Goal: Task Accomplishment & Management: Manage account settings

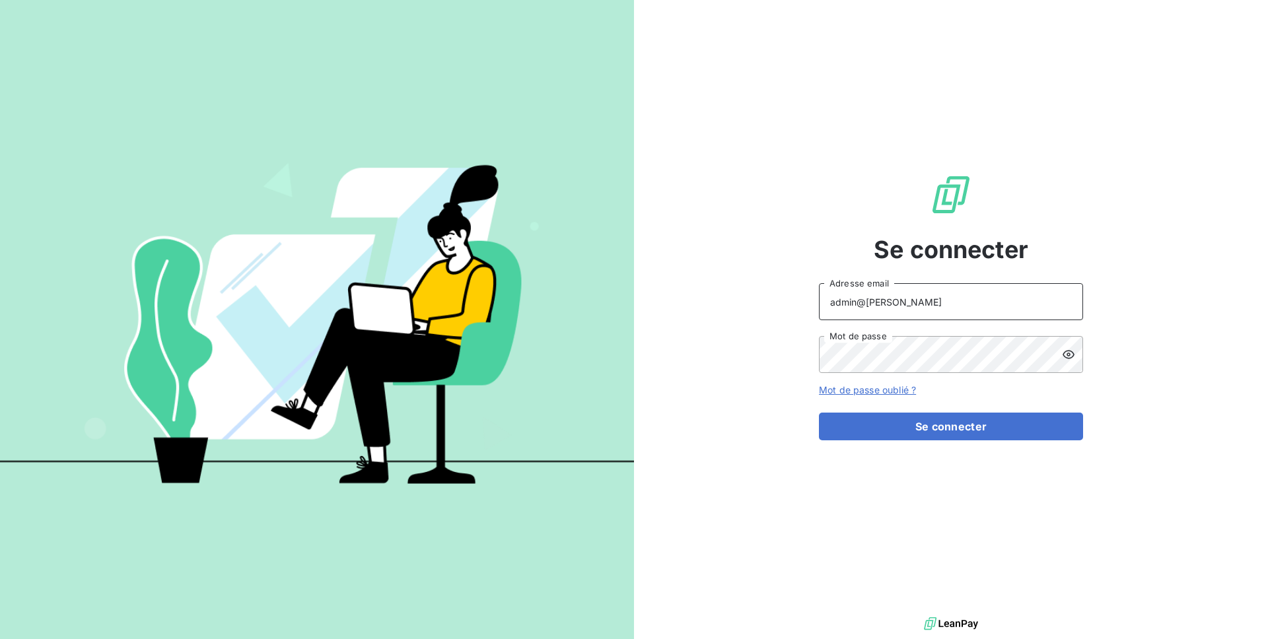
click at [914, 307] on input "admin@serpe" at bounding box center [951, 301] width 264 height 37
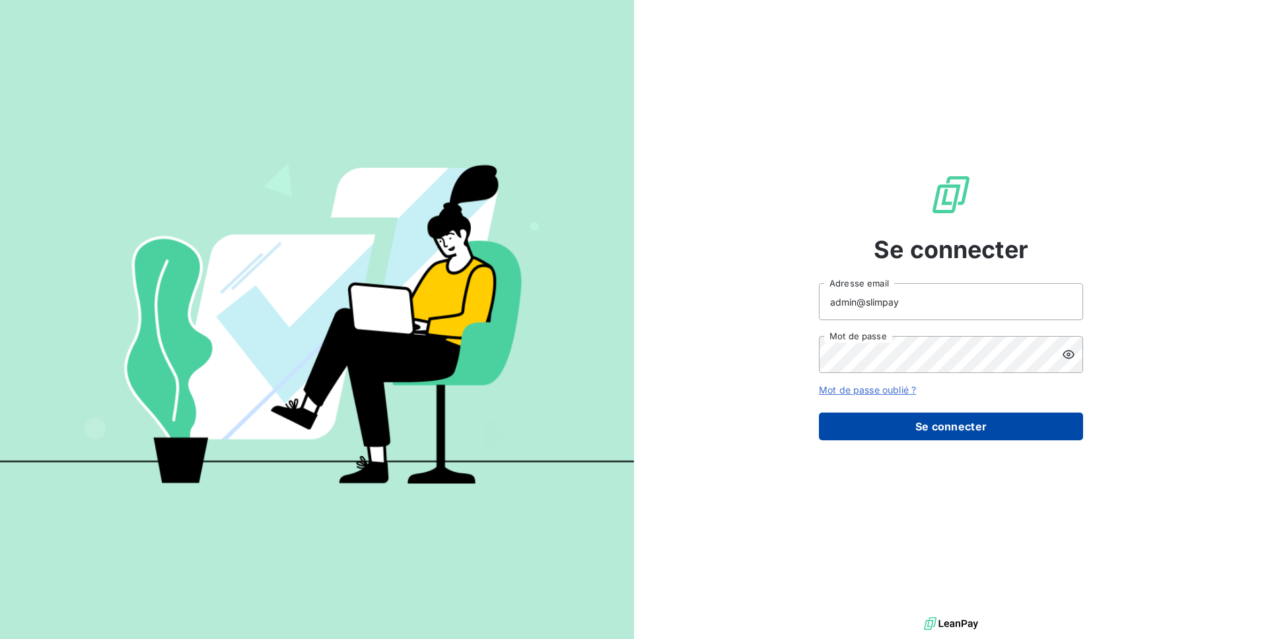
type input "admin@slimpay"
click at [984, 429] on button "Se connecter" at bounding box center [951, 427] width 264 height 28
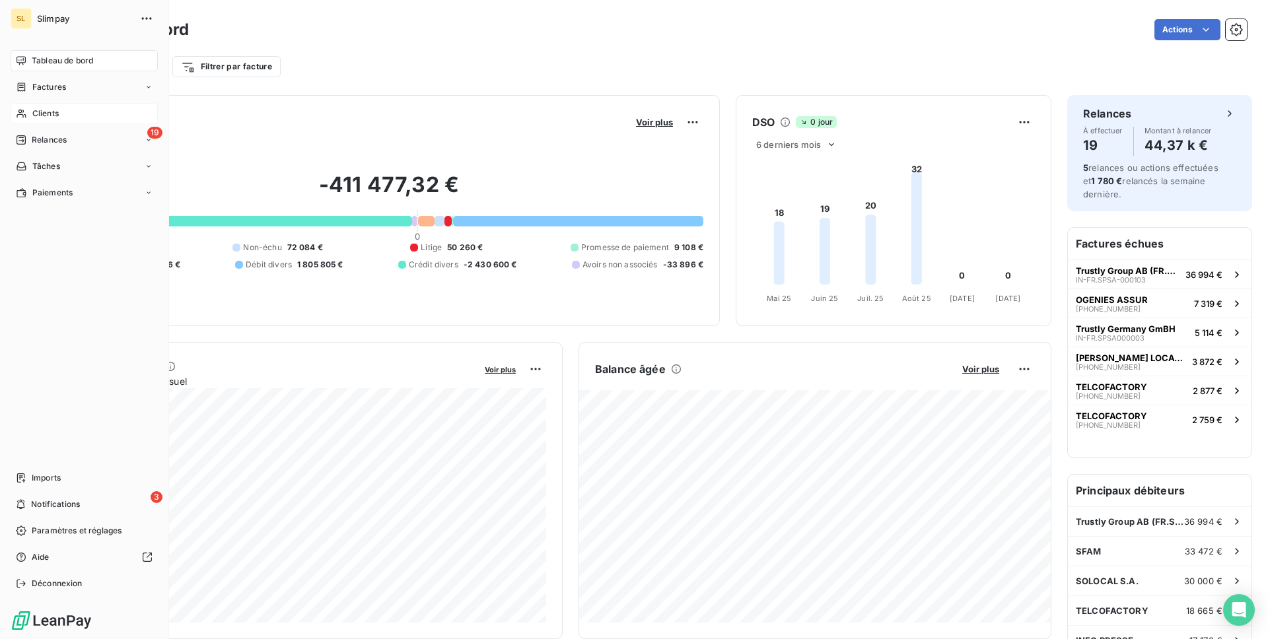
click at [40, 110] on span "Clients" at bounding box center [45, 114] width 26 height 12
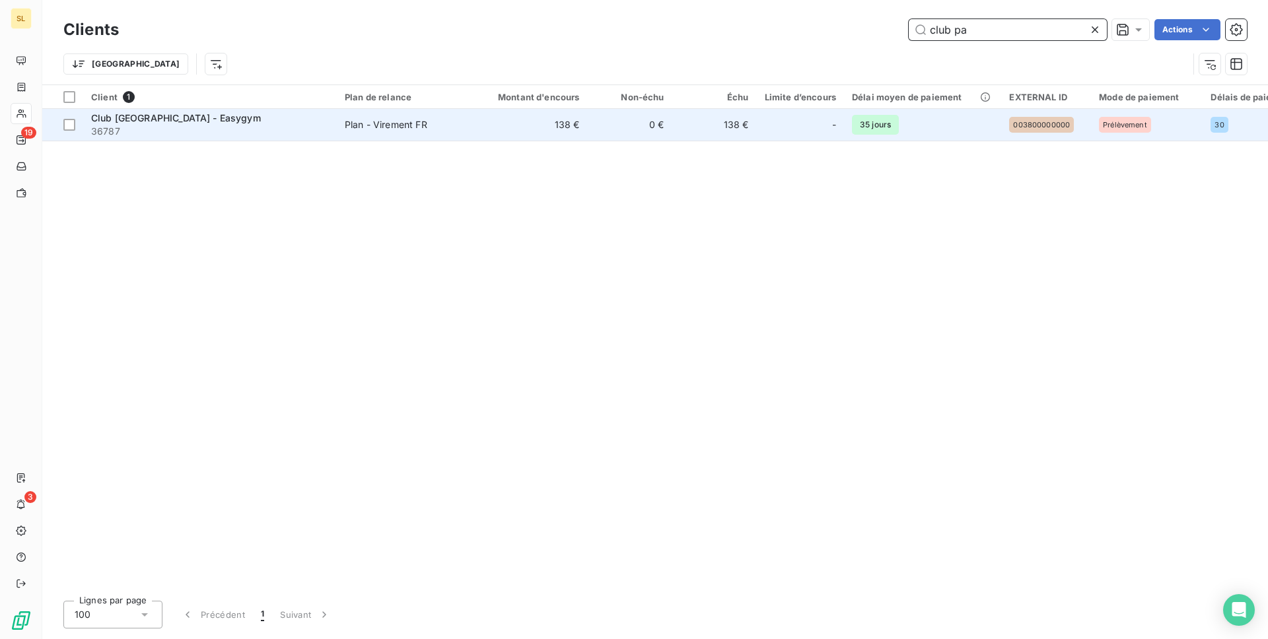
type input "club pa"
click at [260, 133] on span "36787" at bounding box center [210, 131] width 238 height 13
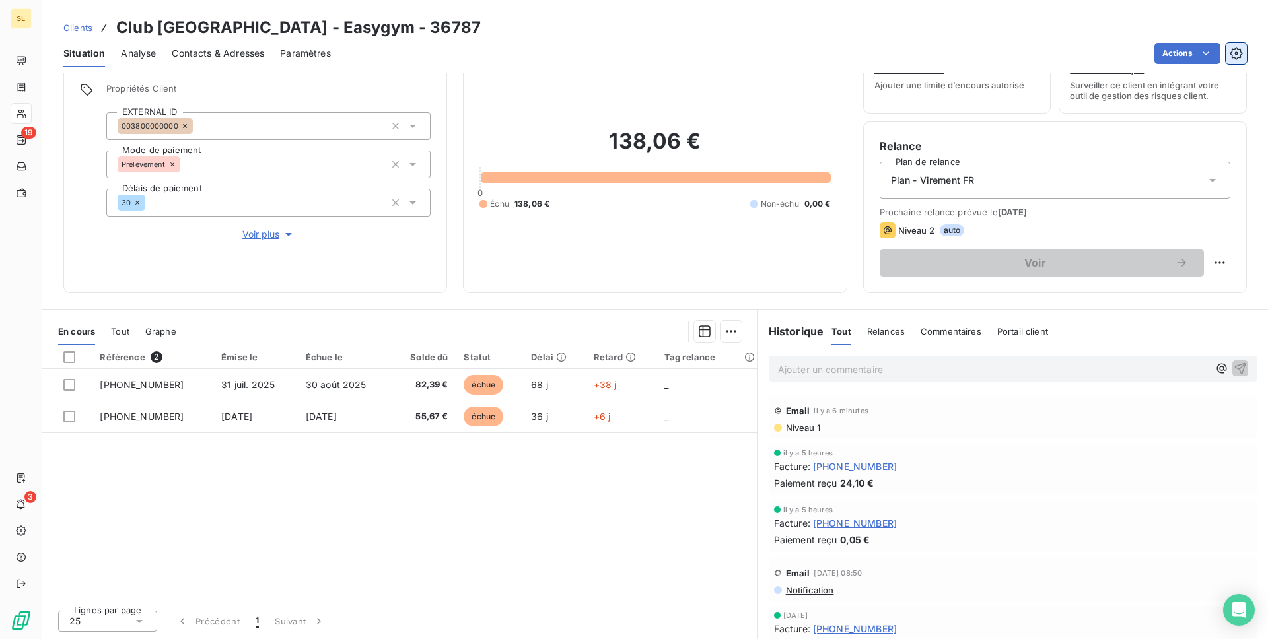
click at [1241, 61] on button "button" at bounding box center [1236, 53] width 21 height 21
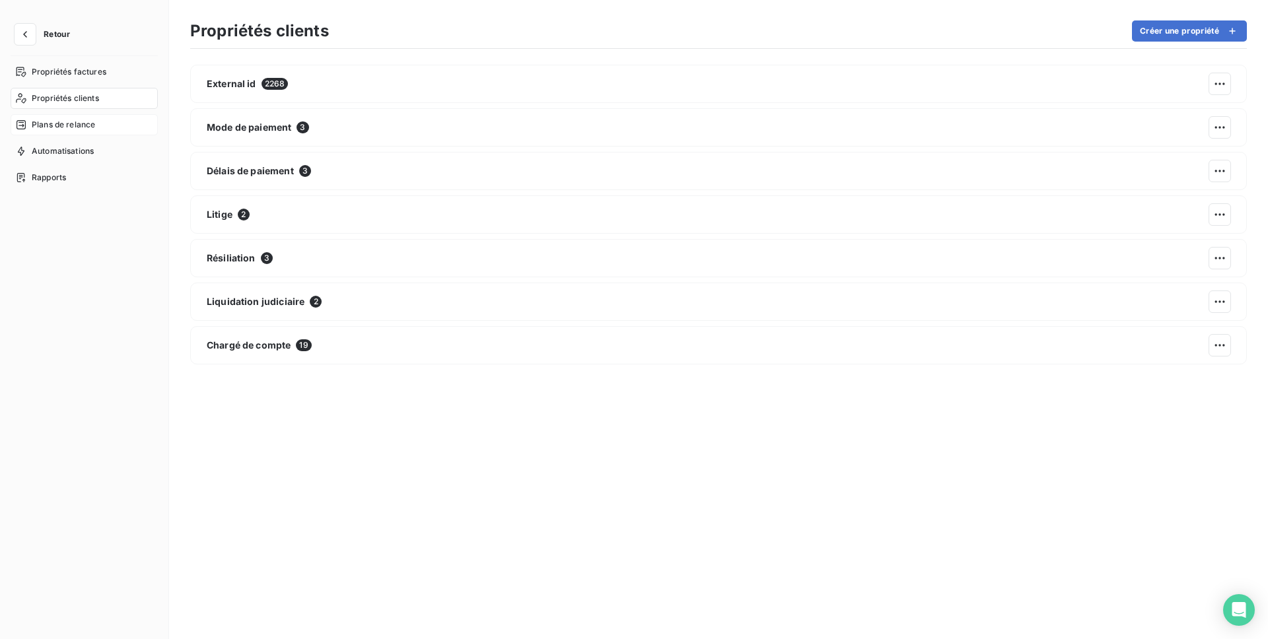
click at [83, 127] on span "Plans de relance" at bounding box center [63, 125] width 63 height 12
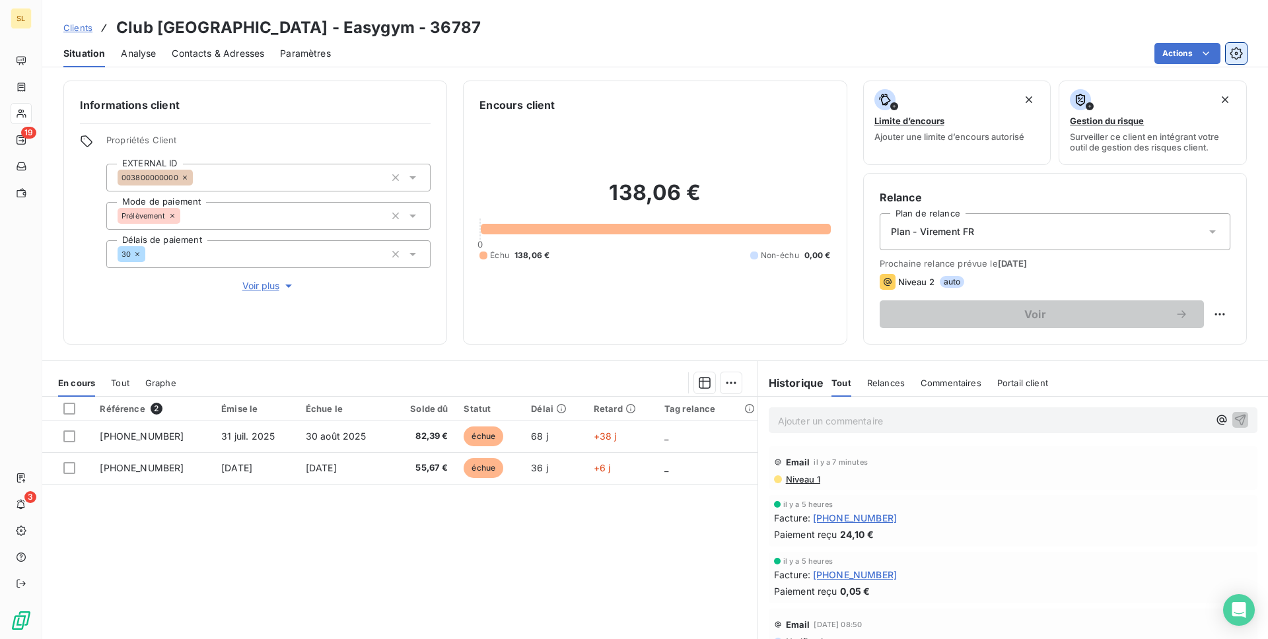
click at [1241, 47] on icon "button" at bounding box center [1236, 53] width 13 height 13
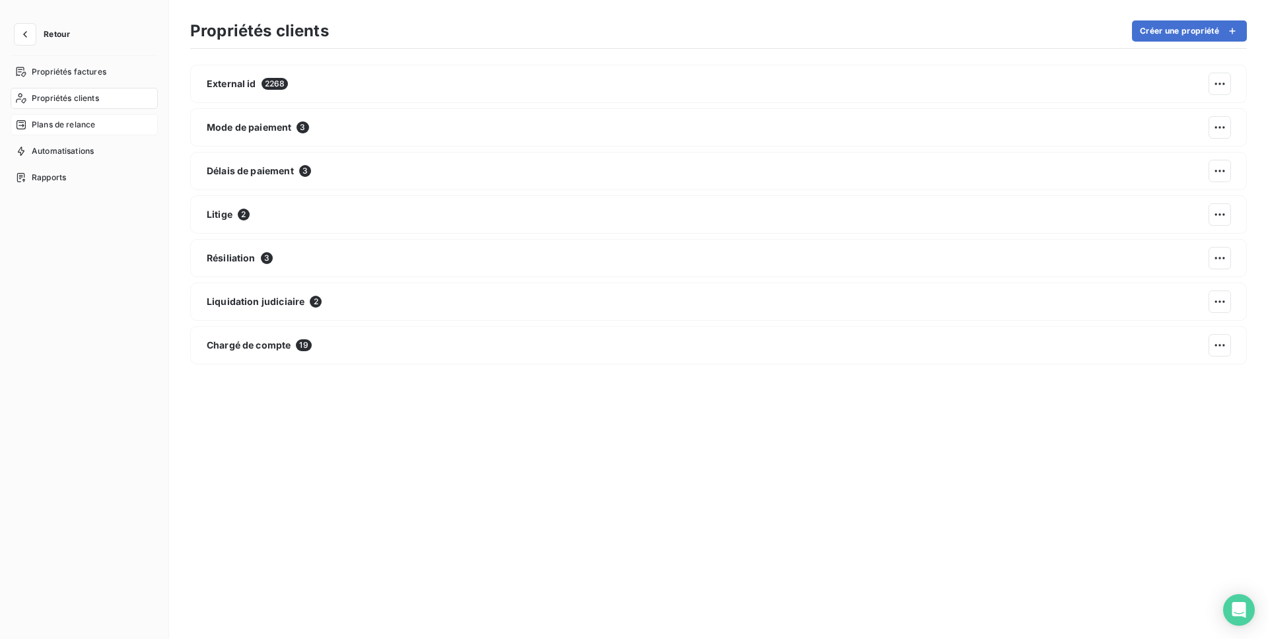
click at [99, 123] on div "Plans de relance" at bounding box center [84, 124] width 147 height 21
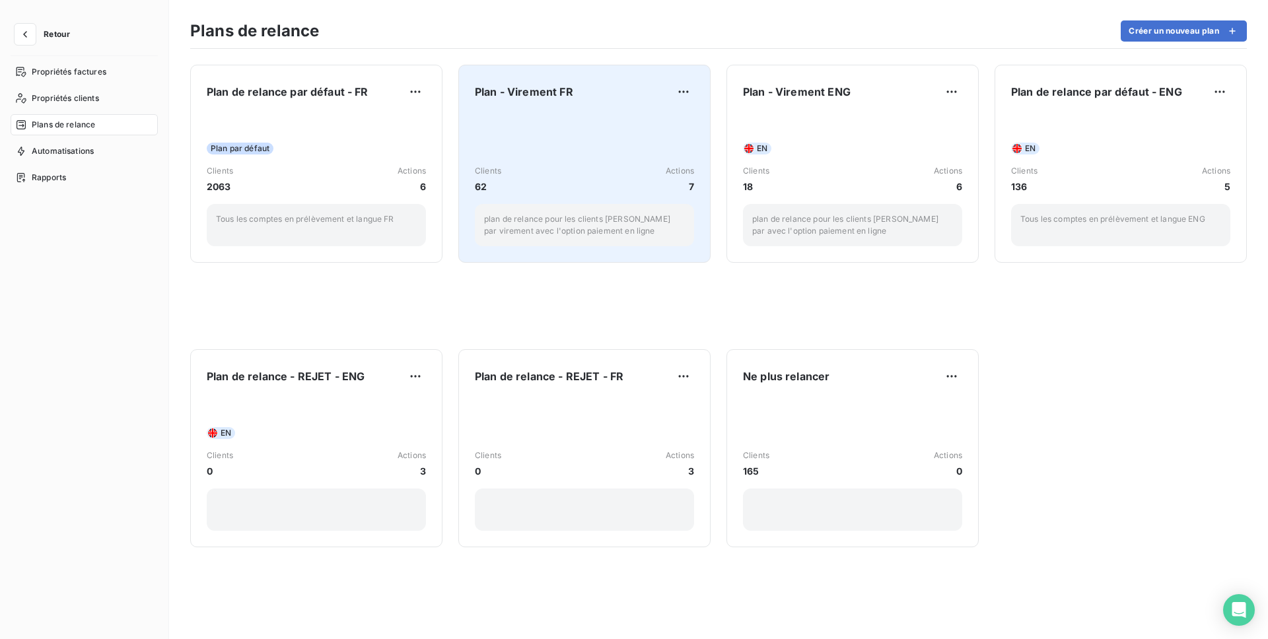
click at [581, 162] on div "Clients 62 Actions 7 plan de relance pour les clients payant par virement avec …" at bounding box center [584, 179] width 219 height 133
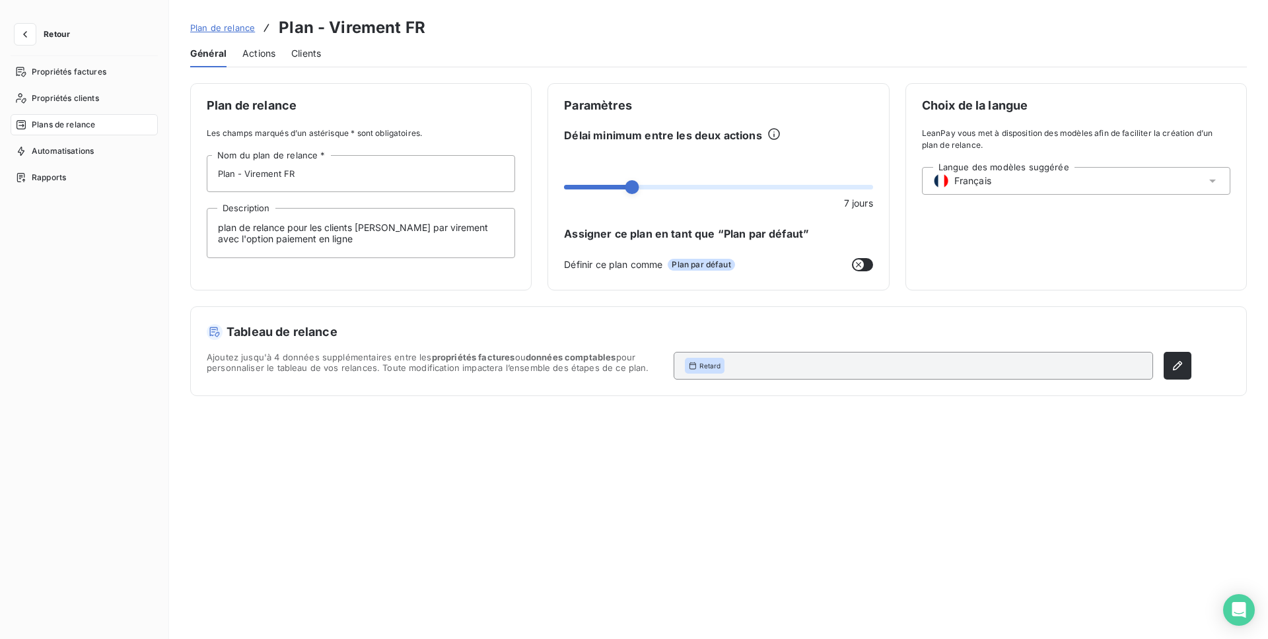
click at [265, 51] on span "Actions" at bounding box center [258, 53] width 33 height 13
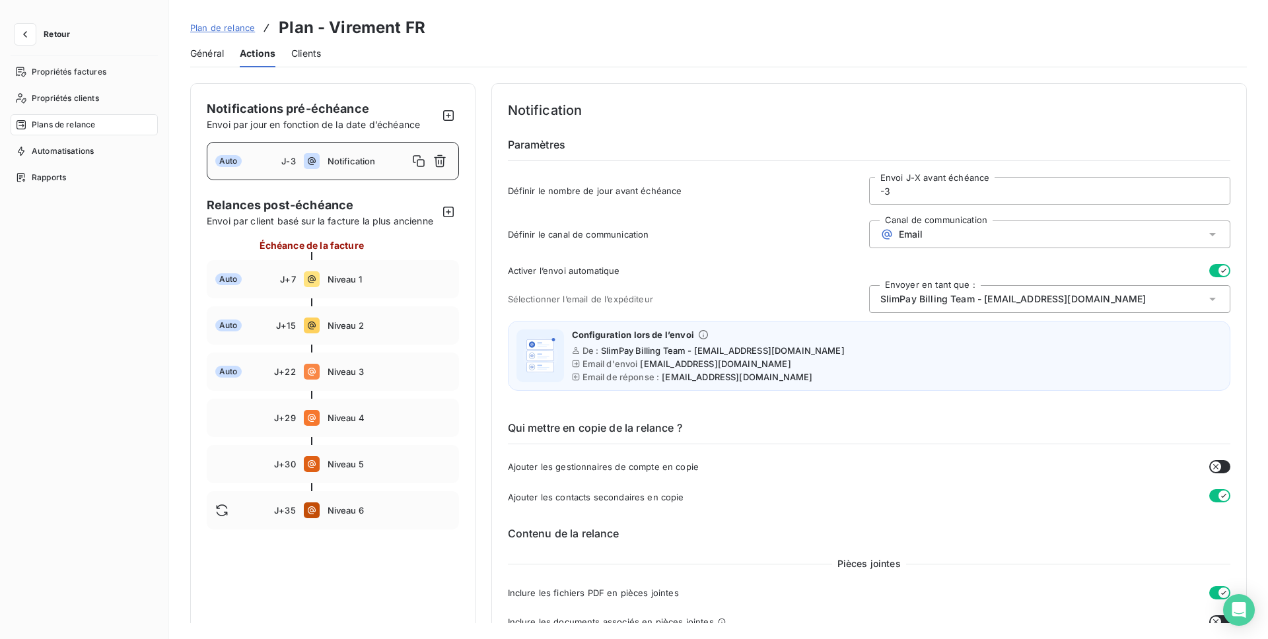
click at [47, 40] on button "Retour" at bounding box center [46, 34] width 70 height 21
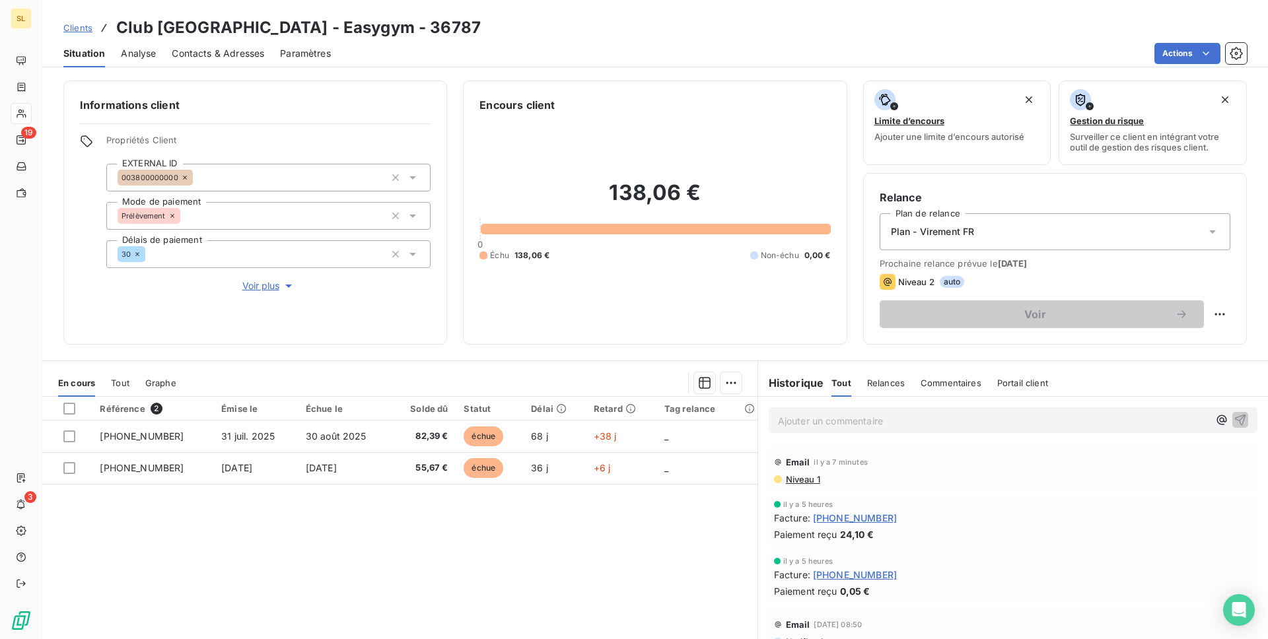
click at [113, 380] on span "Tout" at bounding box center [120, 383] width 18 height 11
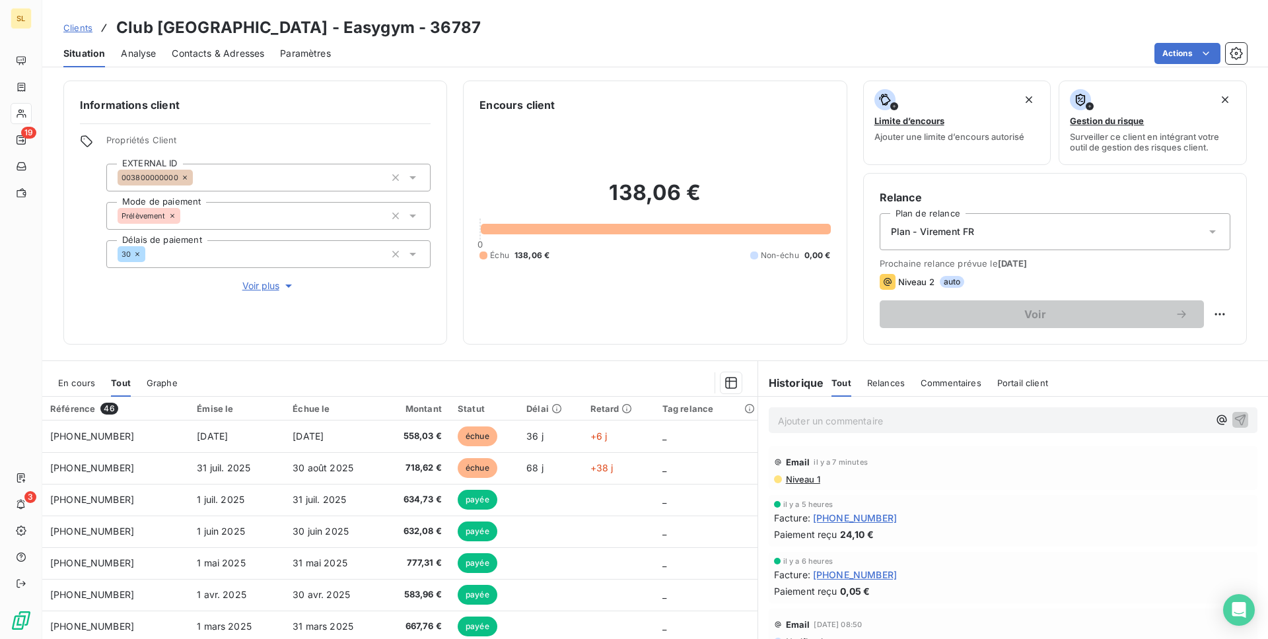
click at [894, 397] on div "Ajouter un commentaire ﻿" at bounding box center [1013, 420] width 510 height 47
click at [894, 379] on span "Relances" at bounding box center [886, 383] width 38 height 11
click at [1248, 60] on div "Situation Analyse Contacts & Adresses Paramètres Actions" at bounding box center [655, 54] width 1226 height 28
click at [1241, 57] on icon "button" at bounding box center [1236, 53] width 13 height 13
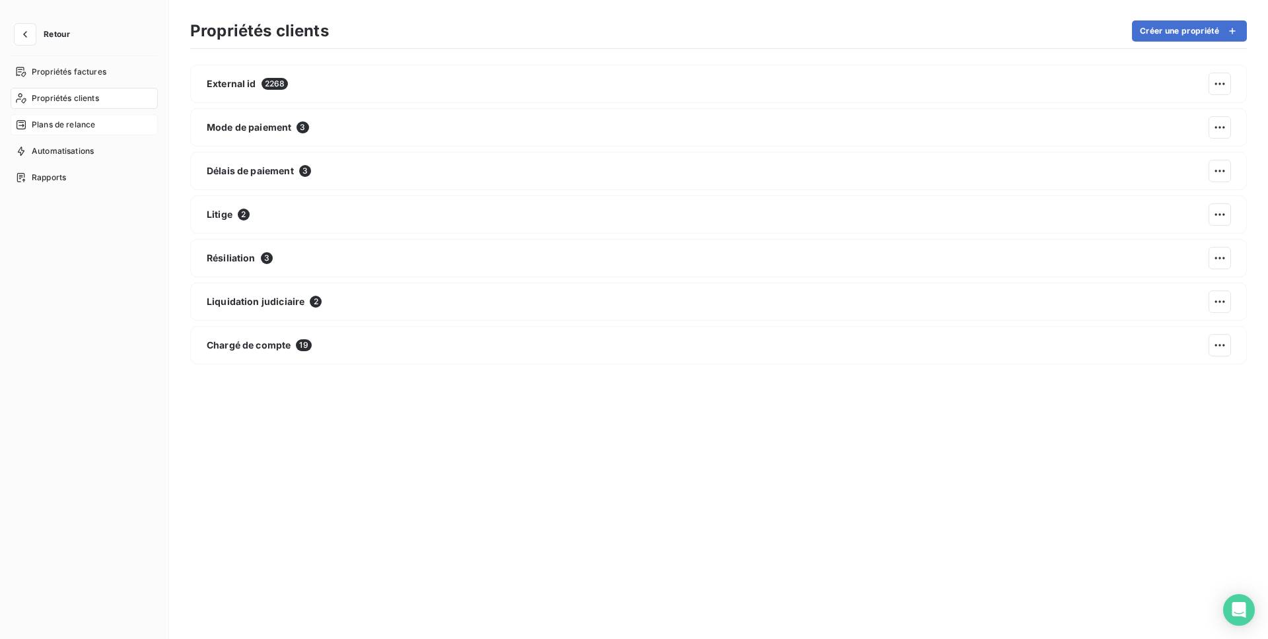
click at [100, 133] on div "Plans de relance" at bounding box center [84, 124] width 147 height 21
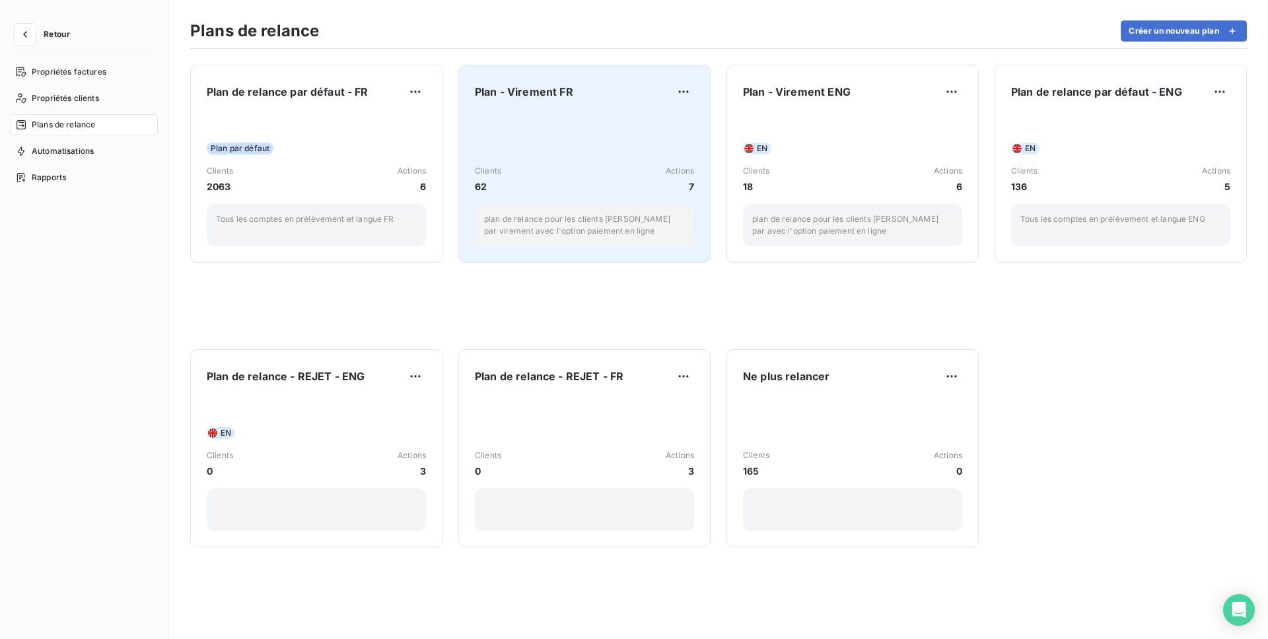
click at [568, 178] on div "Clients 62 Actions 7" at bounding box center [584, 179] width 219 height 28
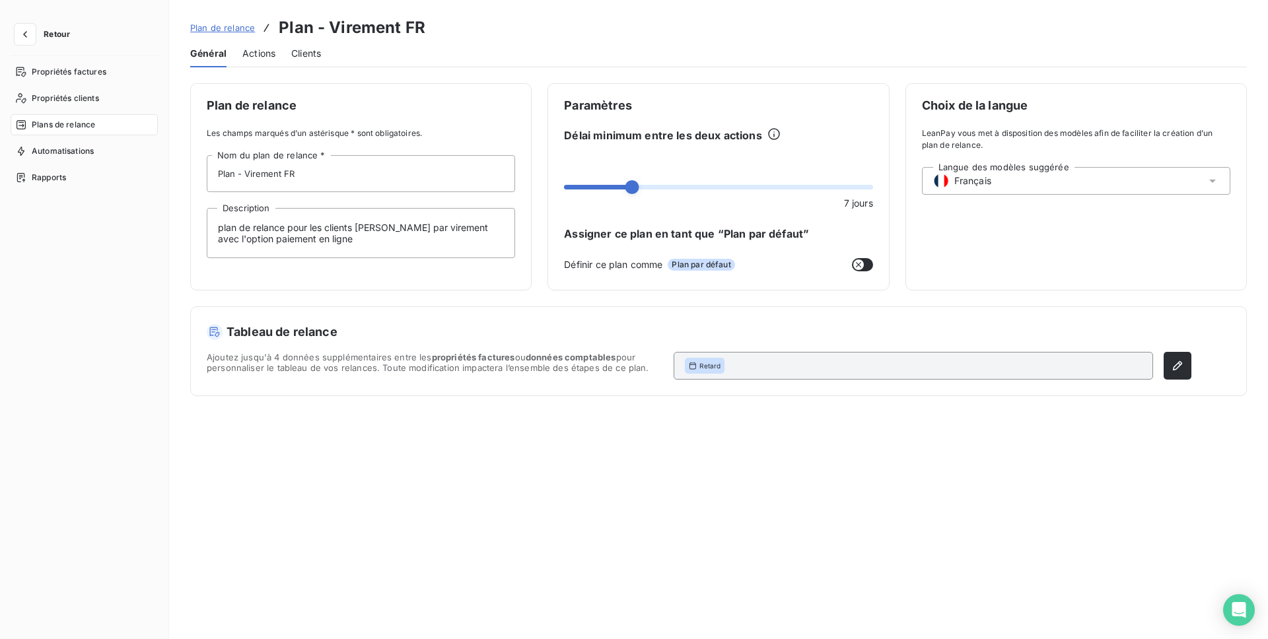
click at [262, 54] on span "Actions" at bounding box center [258, 53] width 33 height 13
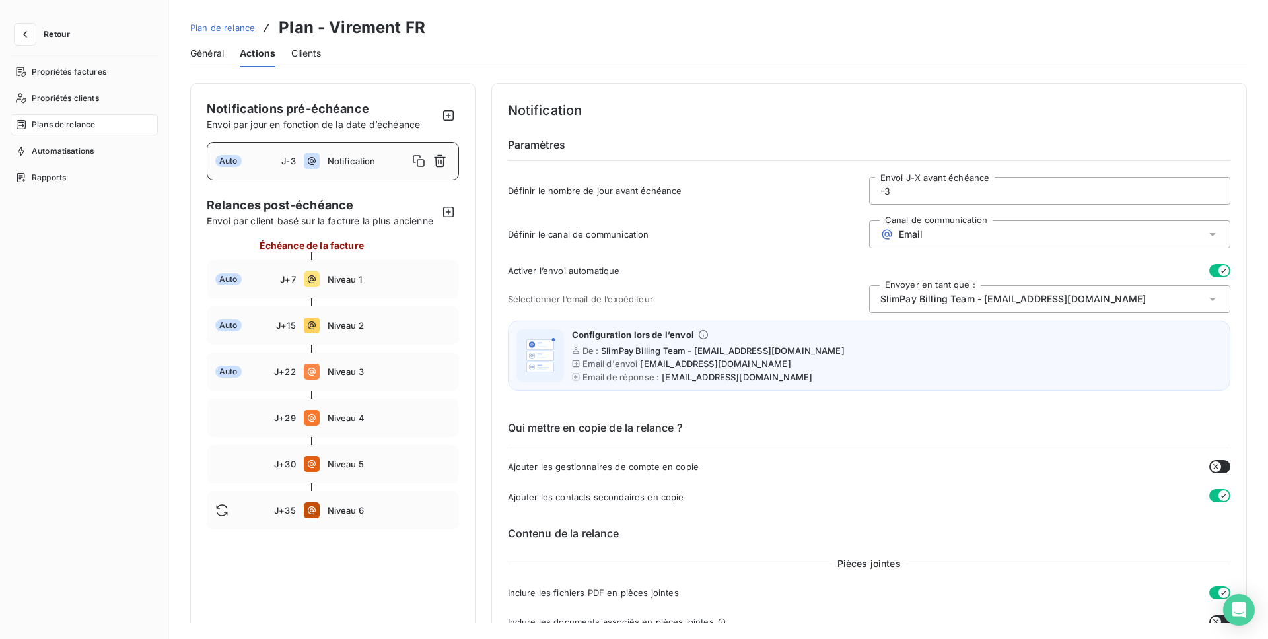
click at [48, 36] on span "Retour" at bounding box center [57, 34] width 26 height 8
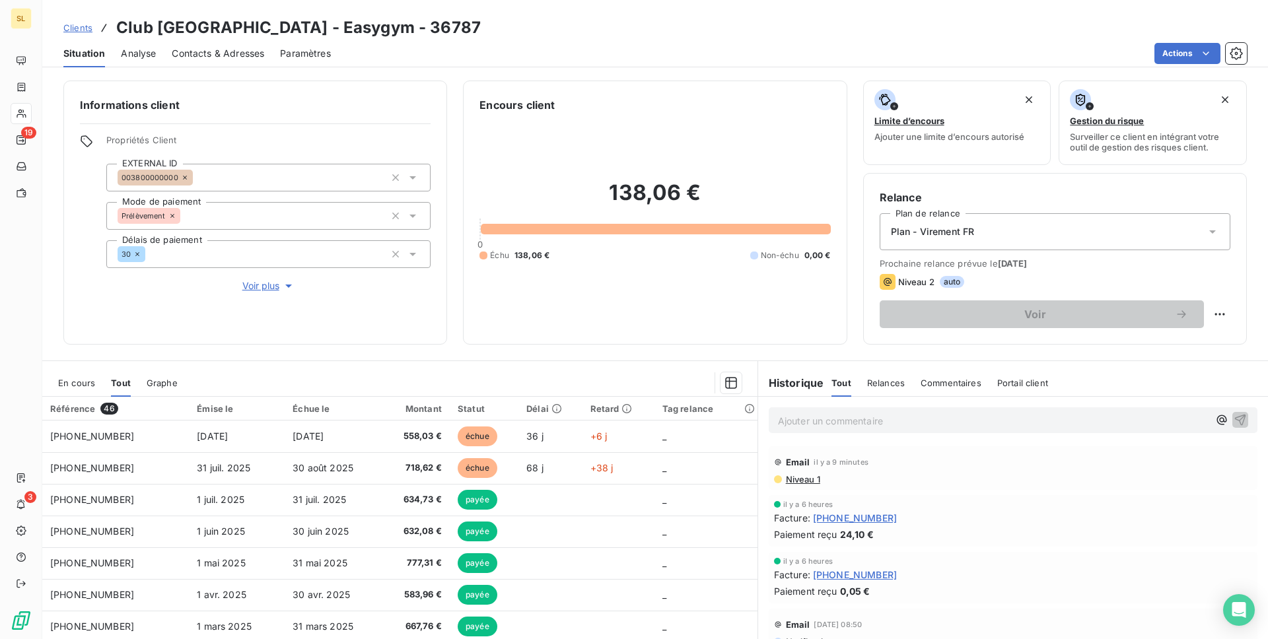
click at [799, 477] on span "Niveau 1" at bounding box center [803, 479] width 36 height 11
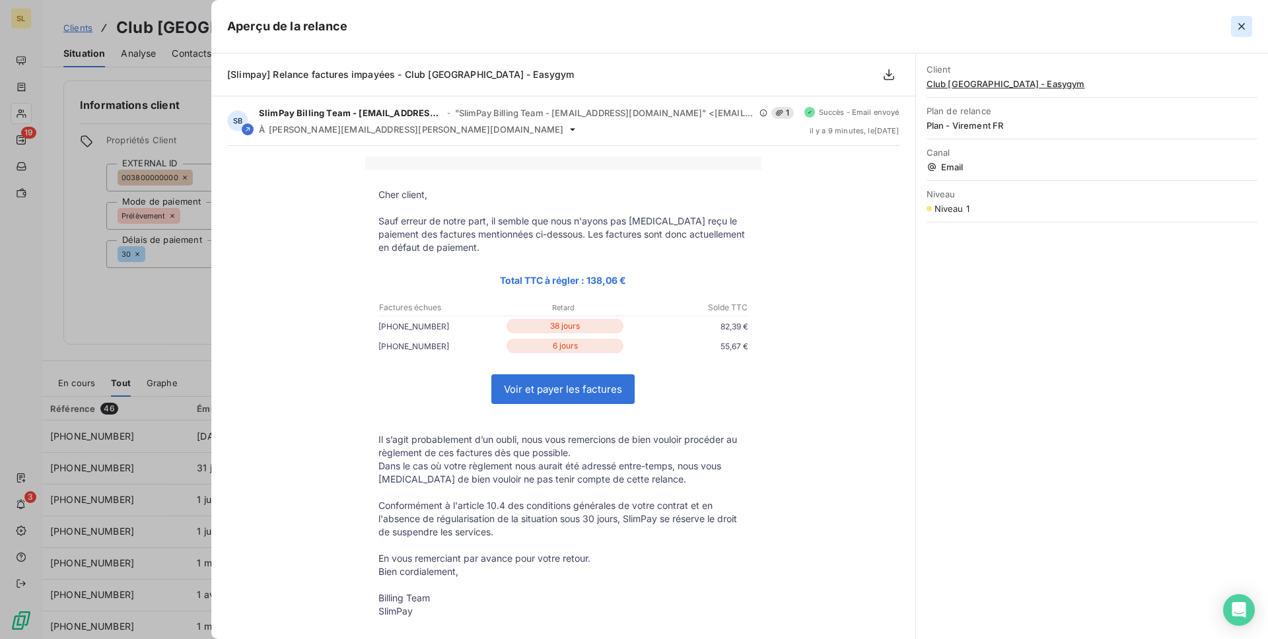
click at [1239, 24] on icon "button" at bounding box center [1241, 26] width 13 height 13
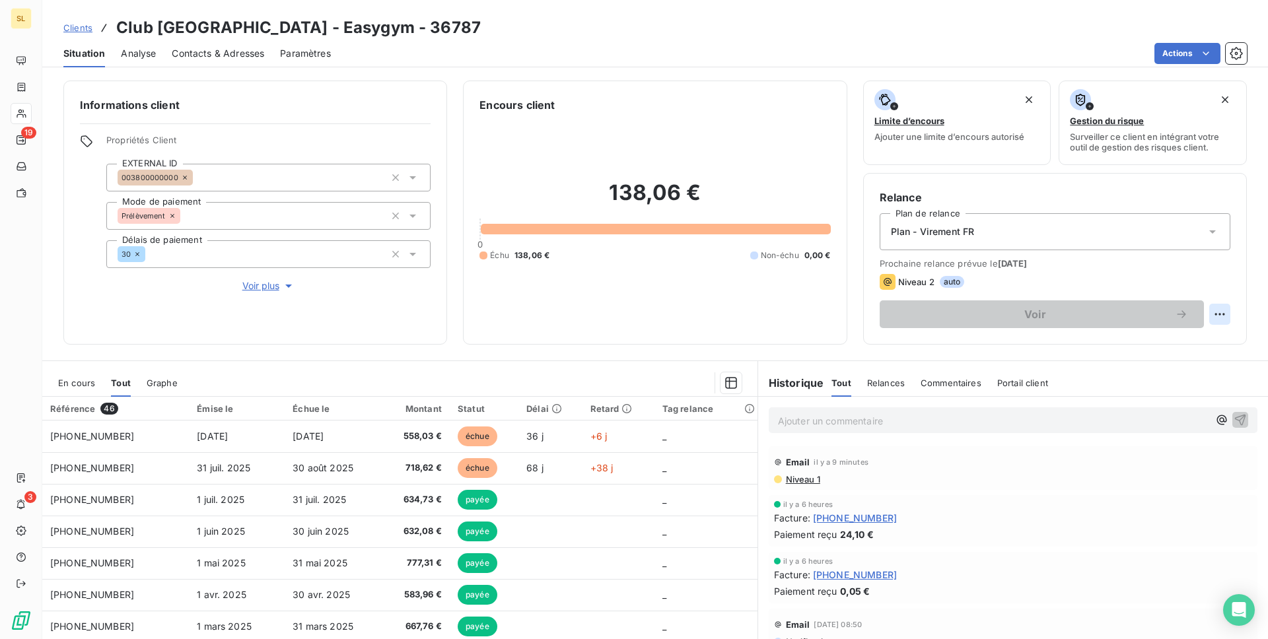
click at [1225, 310] on html "SL 19 3 Clients Club Palais Royal - Easygym - 36787 Situation Analyse Contacts …" at bounding box center [634, 319] width 1268 height 639
click at [1159, 275] on html "SL 19 3 Clients Club Palais Royal - Easygym - 36787 Situation Analyse Contacts …" at bounding box center [634, 319] width 1268 height 639
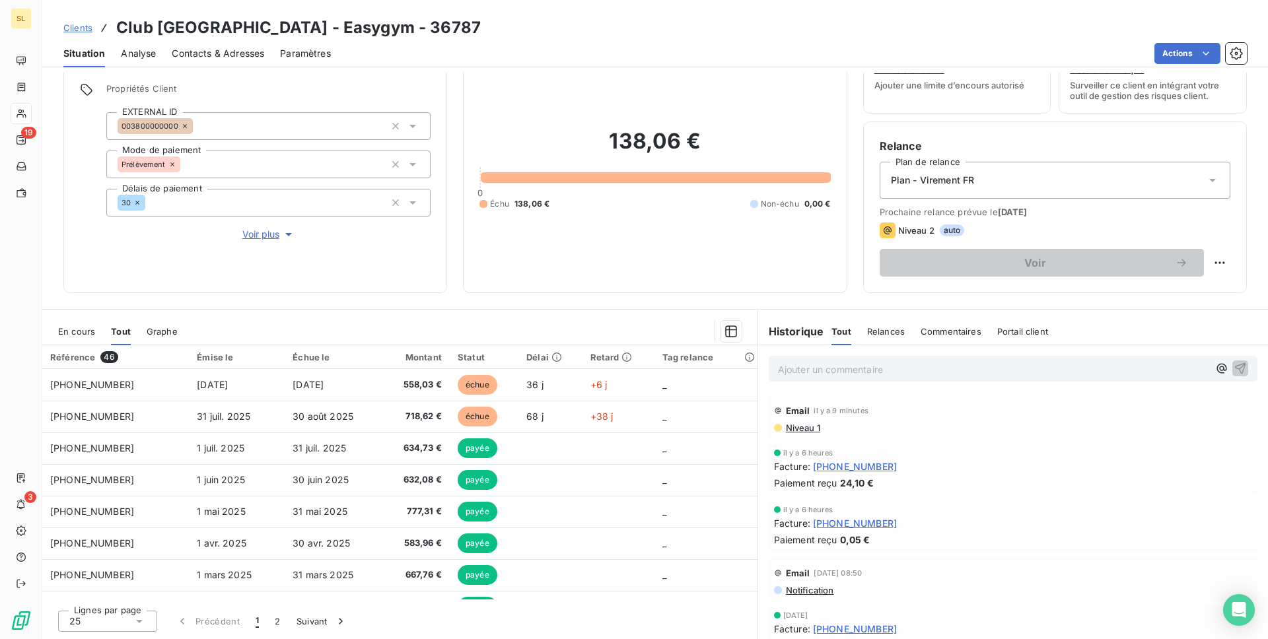
click at [811, 585] on span "Notification" at bounding box center [810, 590] width 50 height 11
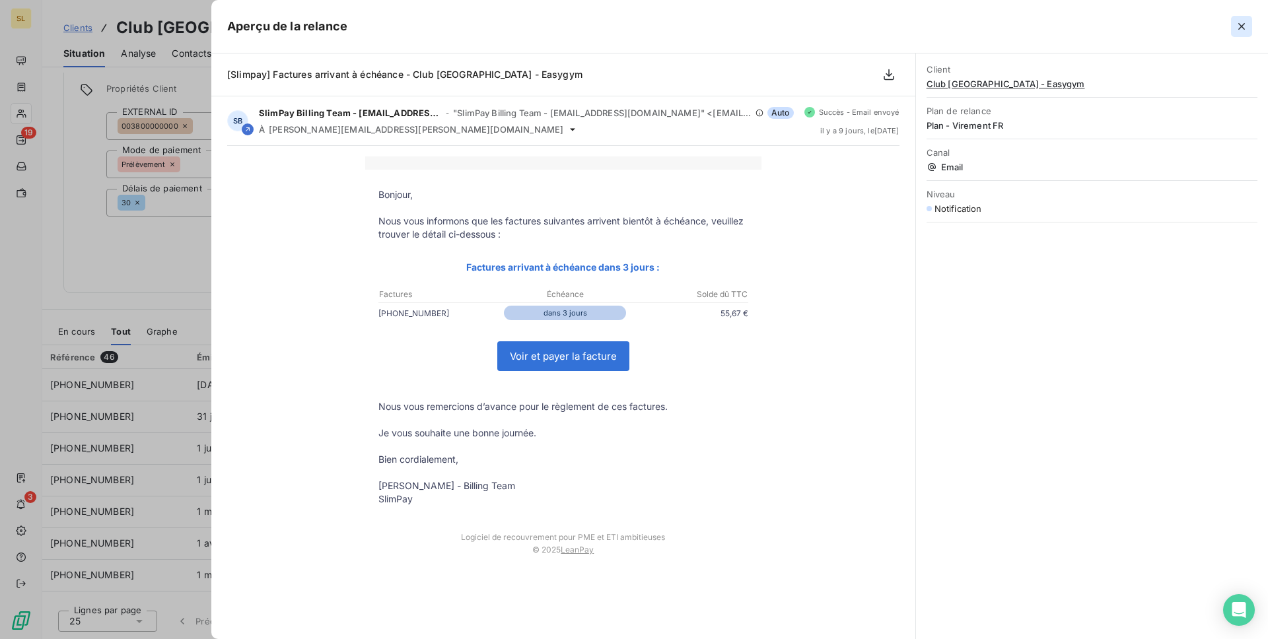
click at [1244, 20] on icon "button" at bounding box center [1241, 26] width 13 height 13
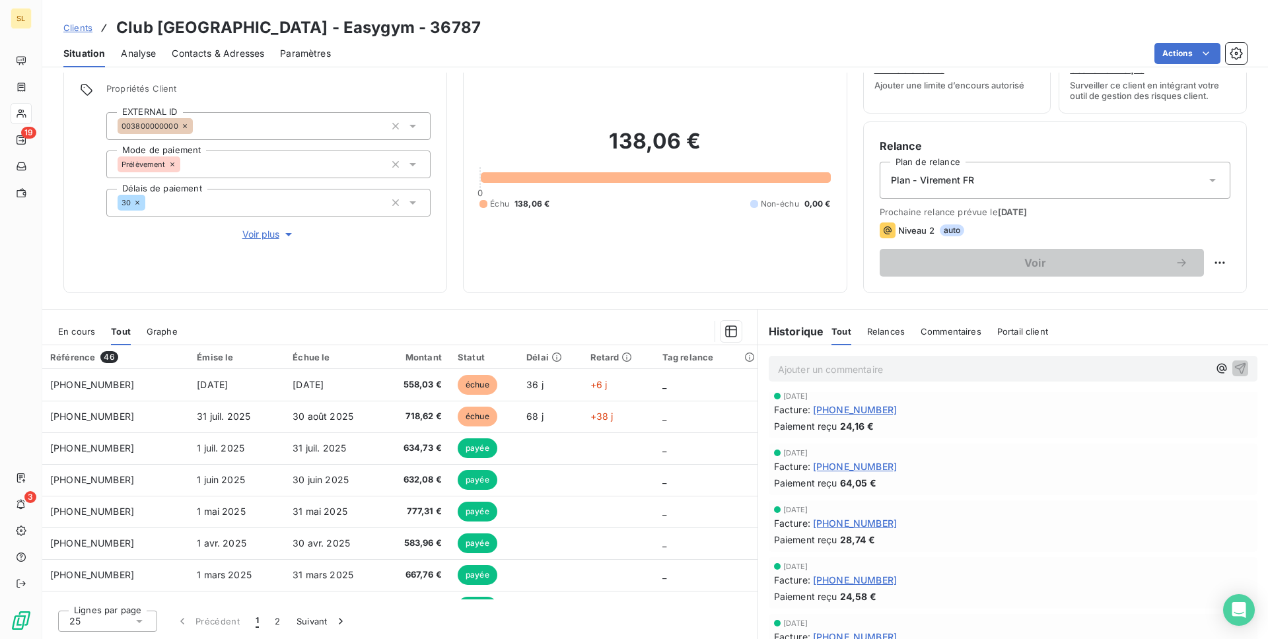
scroll to position [287, 0]
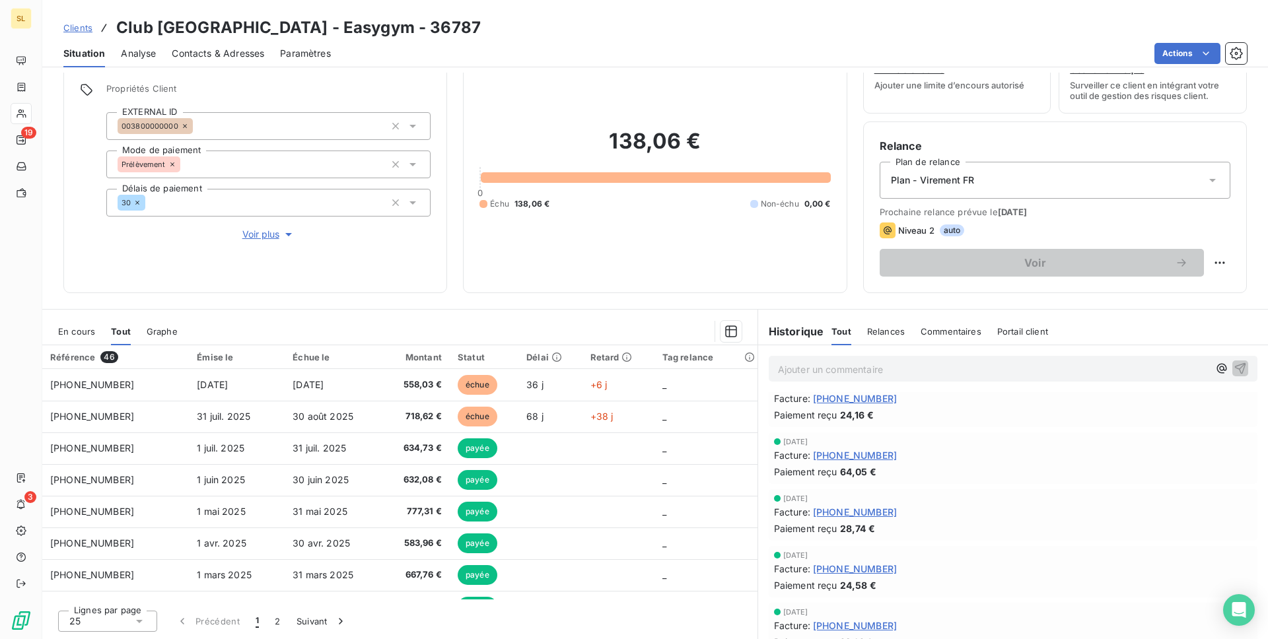
click at [890, 322] on div "Relances" at bounding box center [886, 332] width 38 height 28
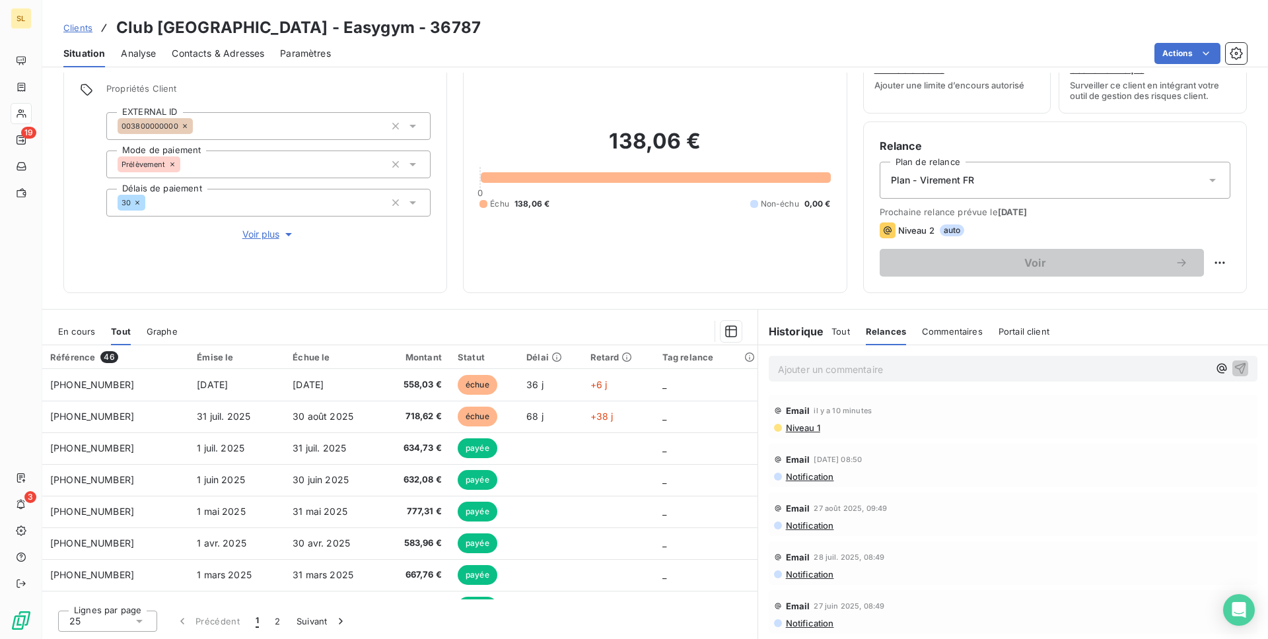
scroll to position [52, 0]
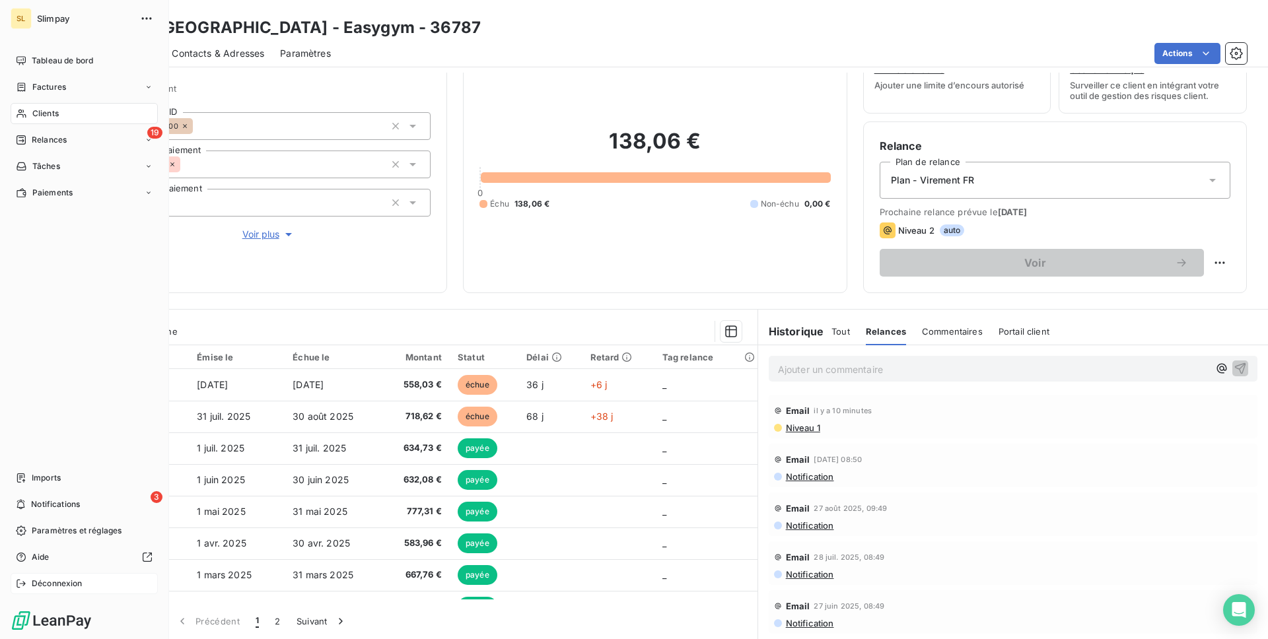
click at [81, 581] on span "Déconnexion" at bounding box center [57, 584] width 51 height 12
